Goal: Information Seeking & Learning: Learn about a topic

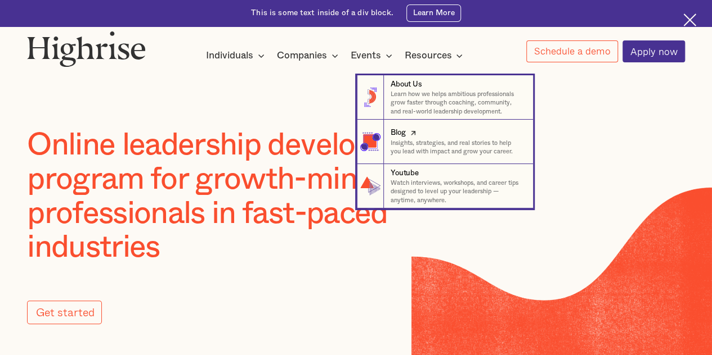
click at [409, 132] on icon at bounding box center [412, 133] width 11 height 13
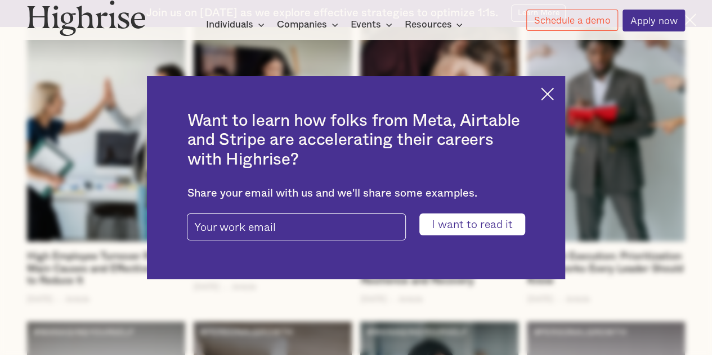
scroll to position [1478, 0]
click at [553, 89] on img at bounding box center [547, 94] width 13 height 13
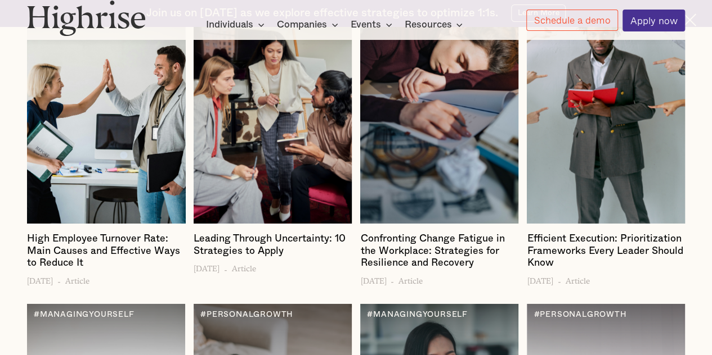
scroll to position [1497, 0]
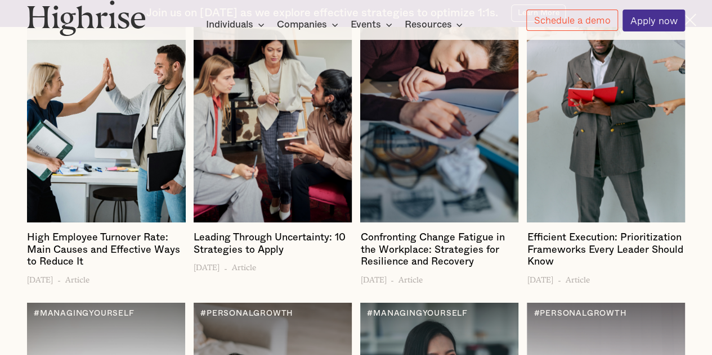
click at [87, 128] on div at bounding box center [105, 90] width 157 height 267
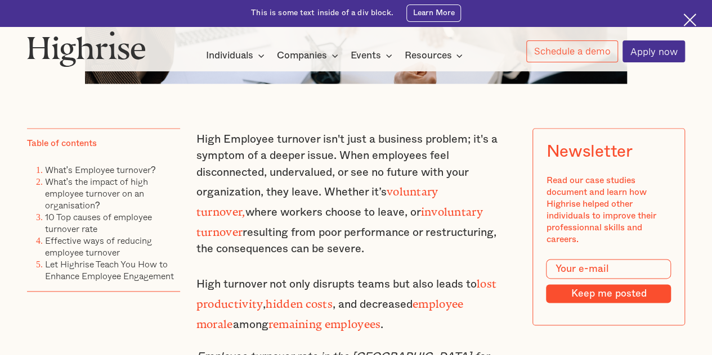
scroll to position [613, 0]
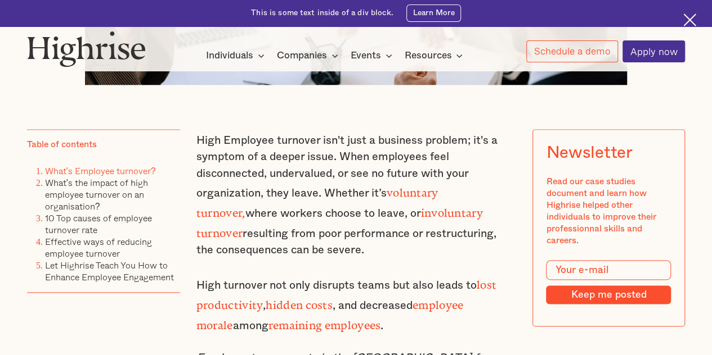
click at [88, 177] on link "What's Employee turnover?" at bounding box center [100, 170] width 111 height 13
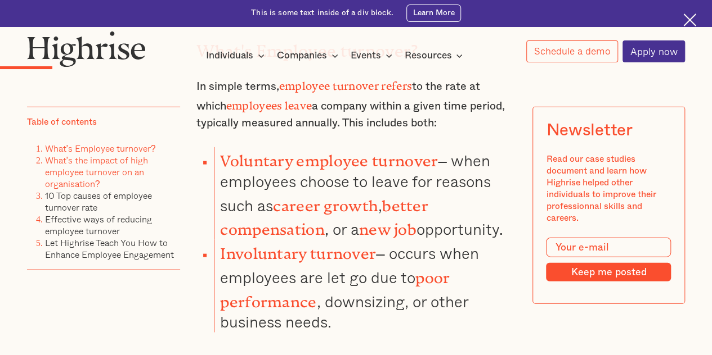
click at [86, 164] on link "What's the impact of high employee turnover on an organisation?" at bounding box center [96, 171] width 103 height 37
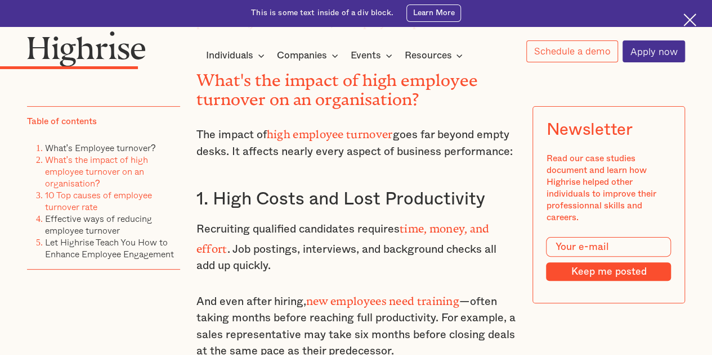
click at [67, 199] on link "10 Top causes of employee turnover rate" at bounding box center [98, 200] width 107 height 25
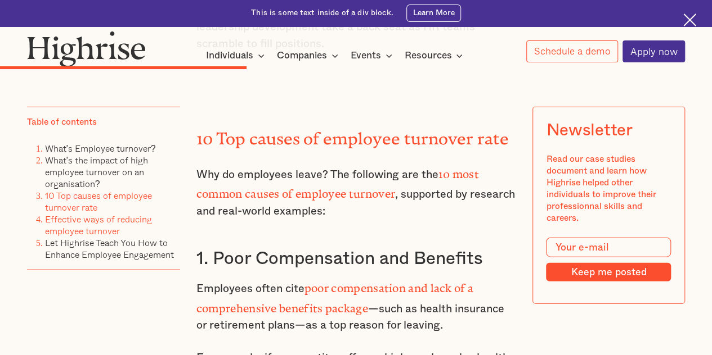
click at [61, 224] on link "Effective ways of reducing employee turnover" at bounding box center [98, 224] width 107 height 25
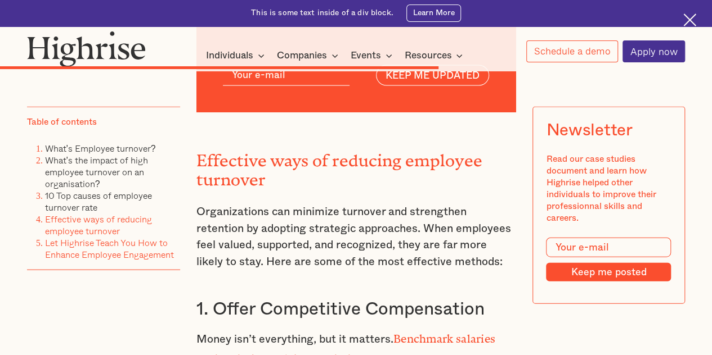
click at [61, 252] on link "Let Highrise Teach You How to Enhance Employee Engagement" at bounding box center [109, 248] width 129 height 25
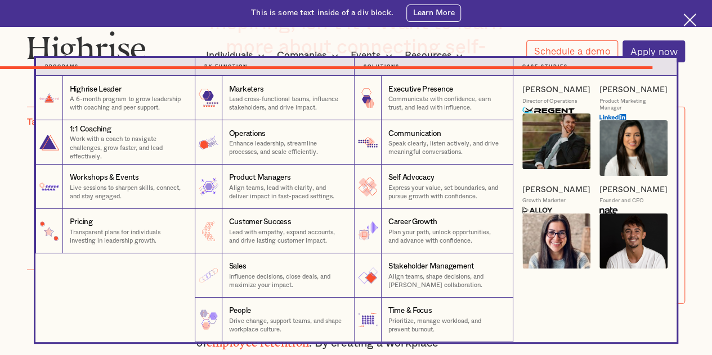
scroll to position [7781, 0]
